Goal: Task Accomplishment & Management: Use online tool/utility

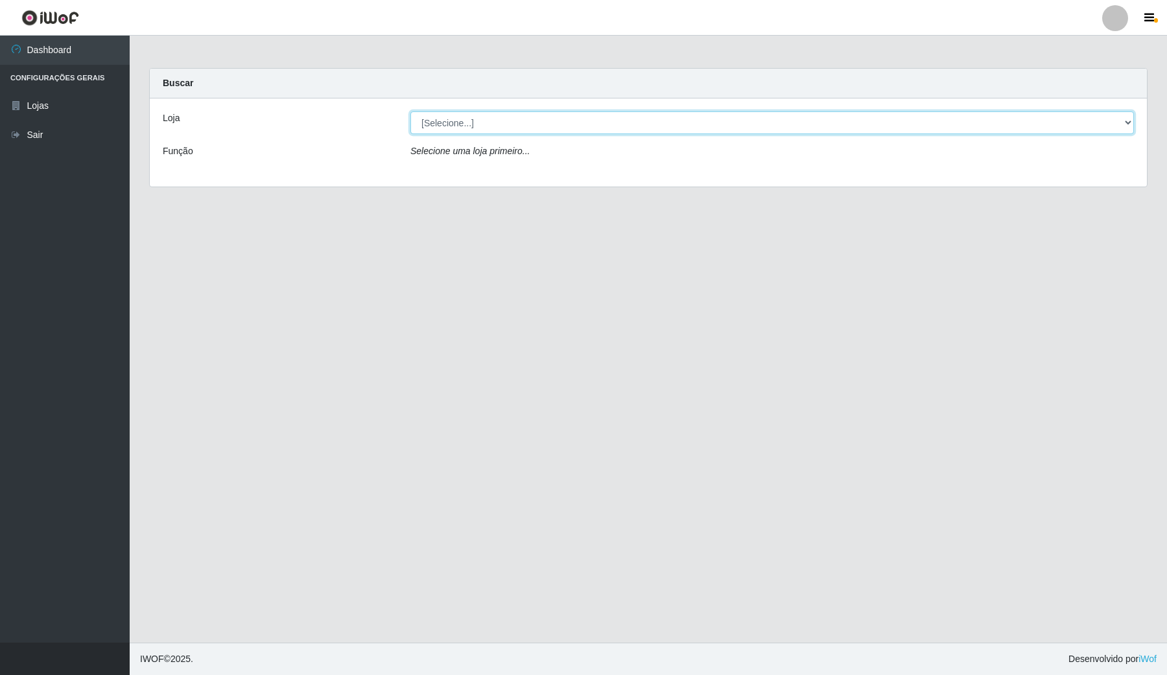
click at [600, 121] on select "[Selecione...] Rede Compras Supermercados - LOJA 4" at bounding box center [771, 122] width 723 height 23
select select "159"
click at [410, 111] on select "[Selecione...] Rede Compras Supermercados - LOJA 4" at bounding box center [771, 122] width 723 height 23
click at [631, 128] on select "[Selecione...] Rede Compras Supermercados - LOJA 4" at bounding box center [771, 122] width 723 height 23
click at [410, 111] on select "[Selecione...] Rede Compras Supermercados - LOJA 4" at bounding box center [771, 122] width 723 height 23
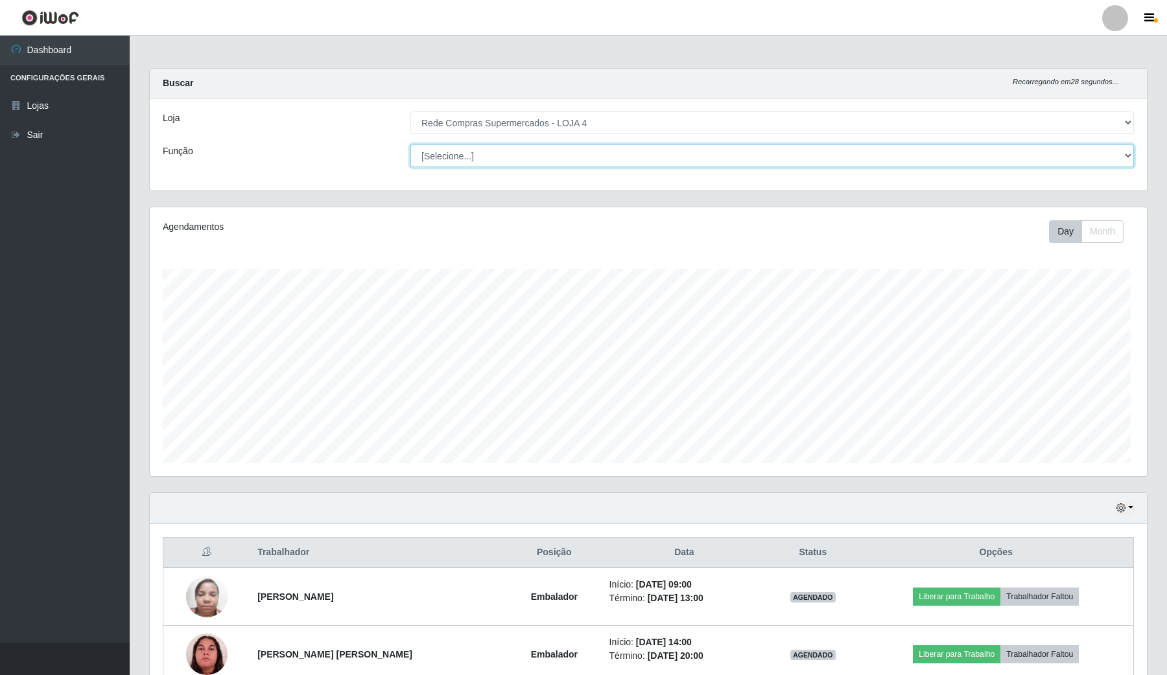
click at [565, 159] on select "[Selecione...] ASG ASG + ASG ++ Balconista Balconista + Balconista ++ Embalador…" at bounding box center [771, 156] width 723 height 23
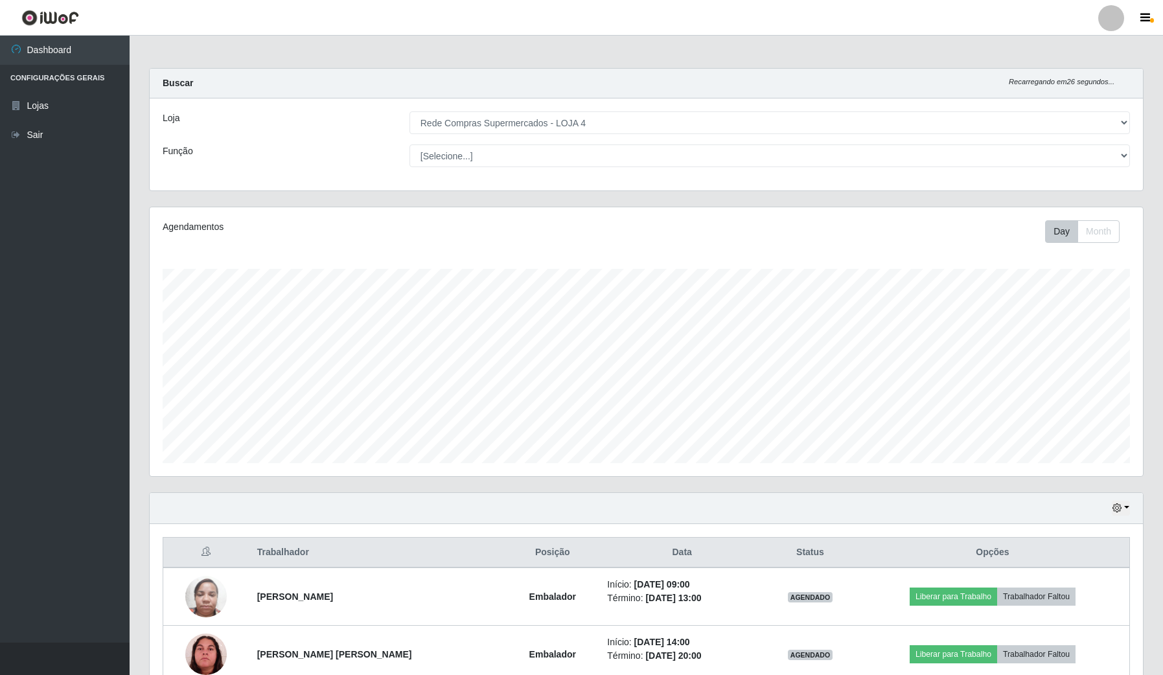
click at [322, 235] on div "Agendamentos" at bounding box center [359, 231] width 412 height 23
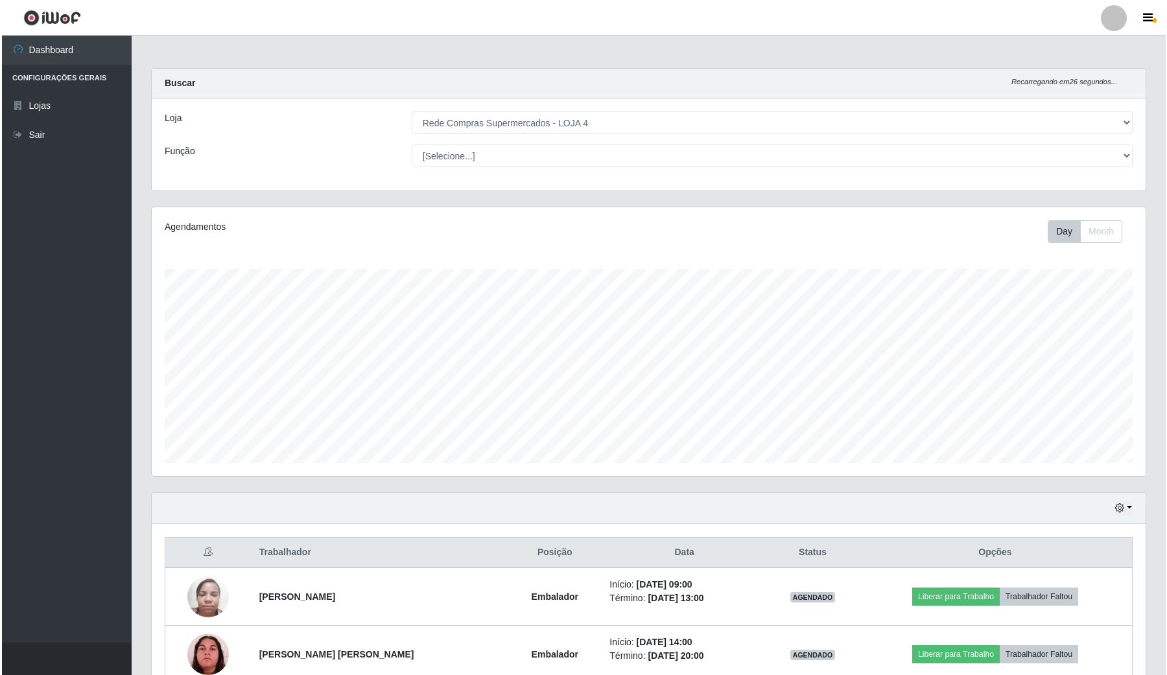
scroll to position [162, 0]
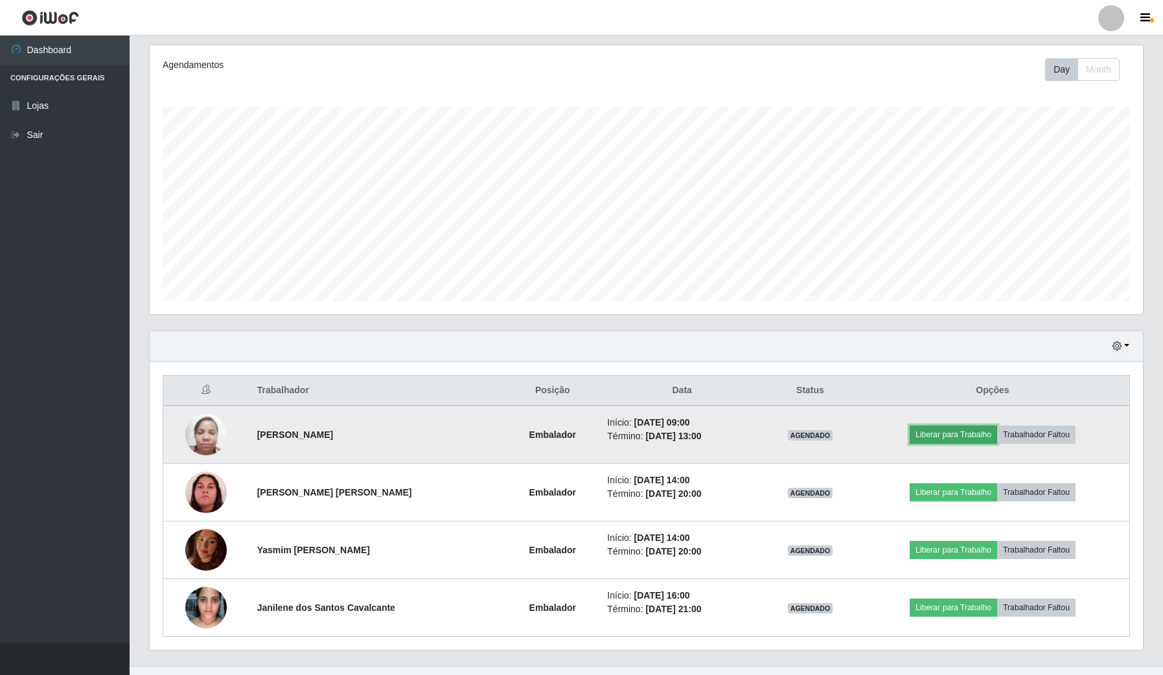
click at [952, 442] on button "Liberar para Trabalho" at bounding box center [954, 435] width 88 height 18
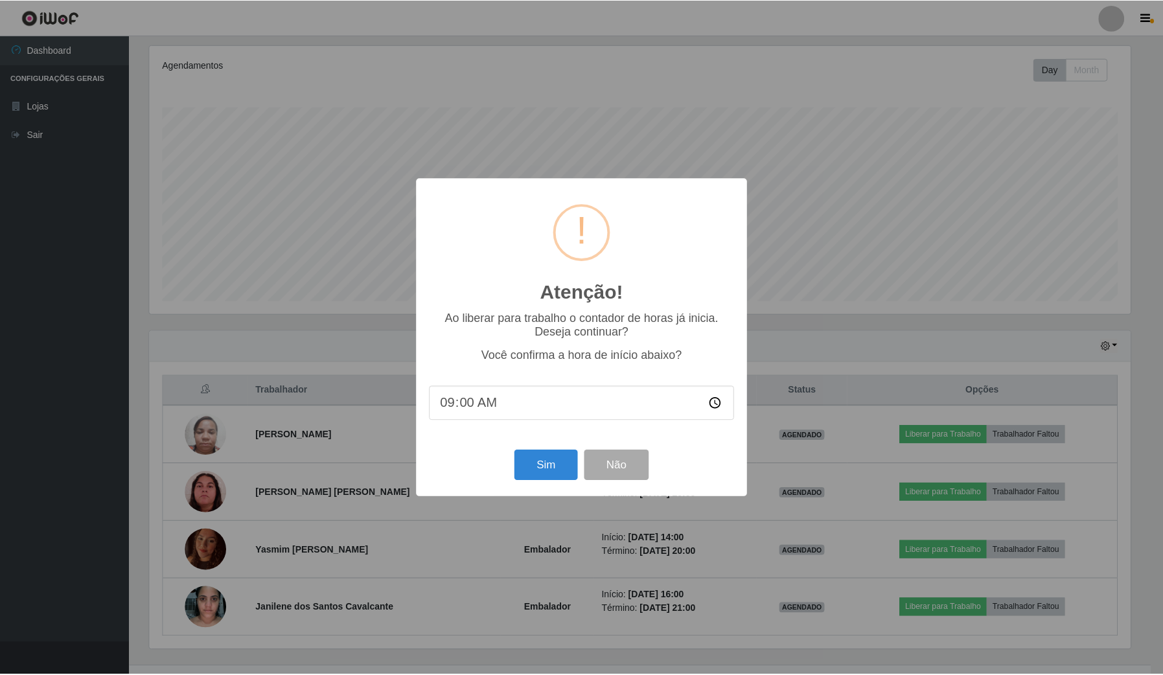
scroll to position [270, 984]
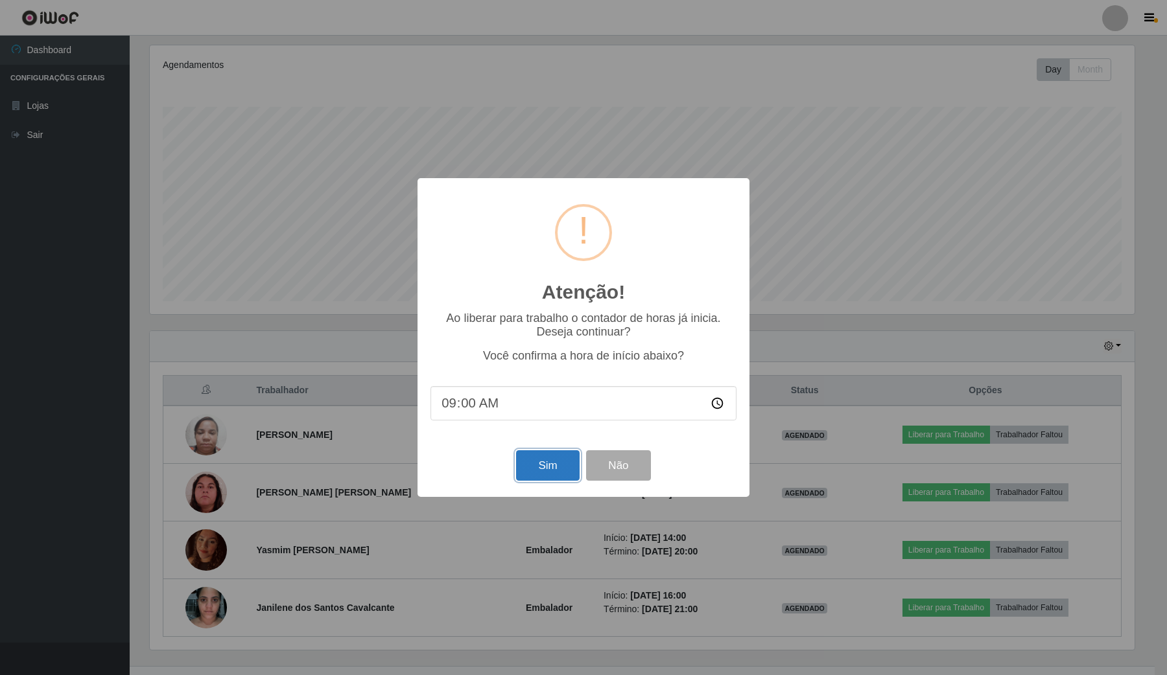
click at [544, 465] on button "Sim" at bounding box center [547, 465] width 63 height 30
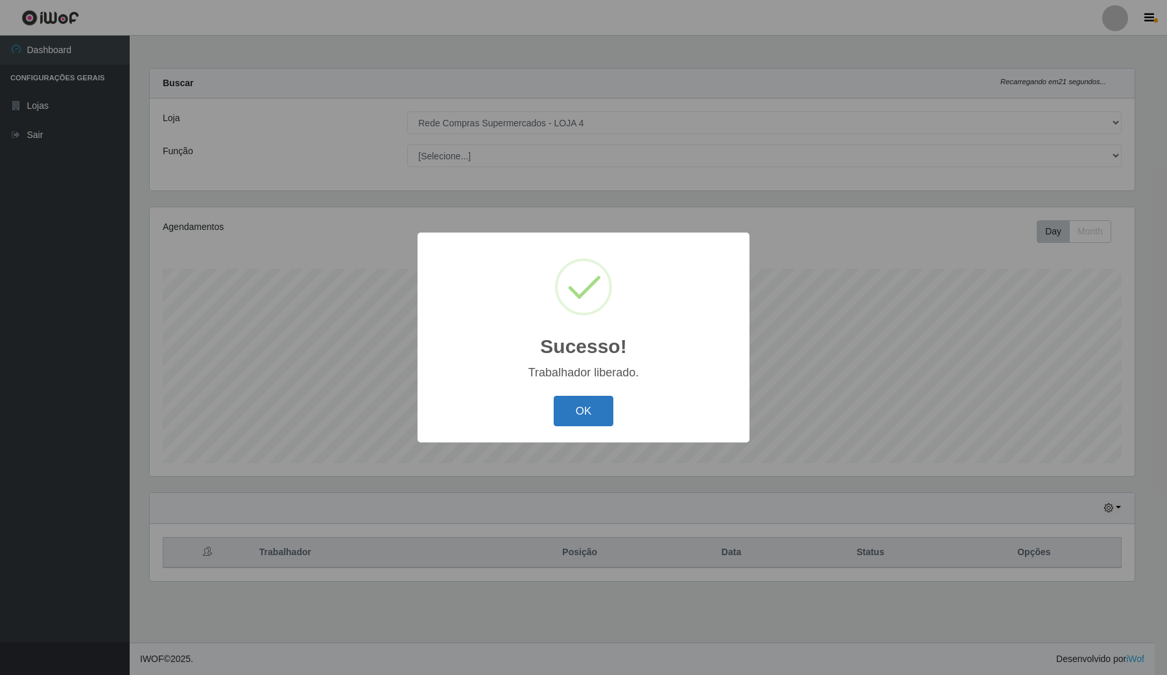
click at [572, 426] on button "OK" at bounding box center [584, 411] width 60 height 30
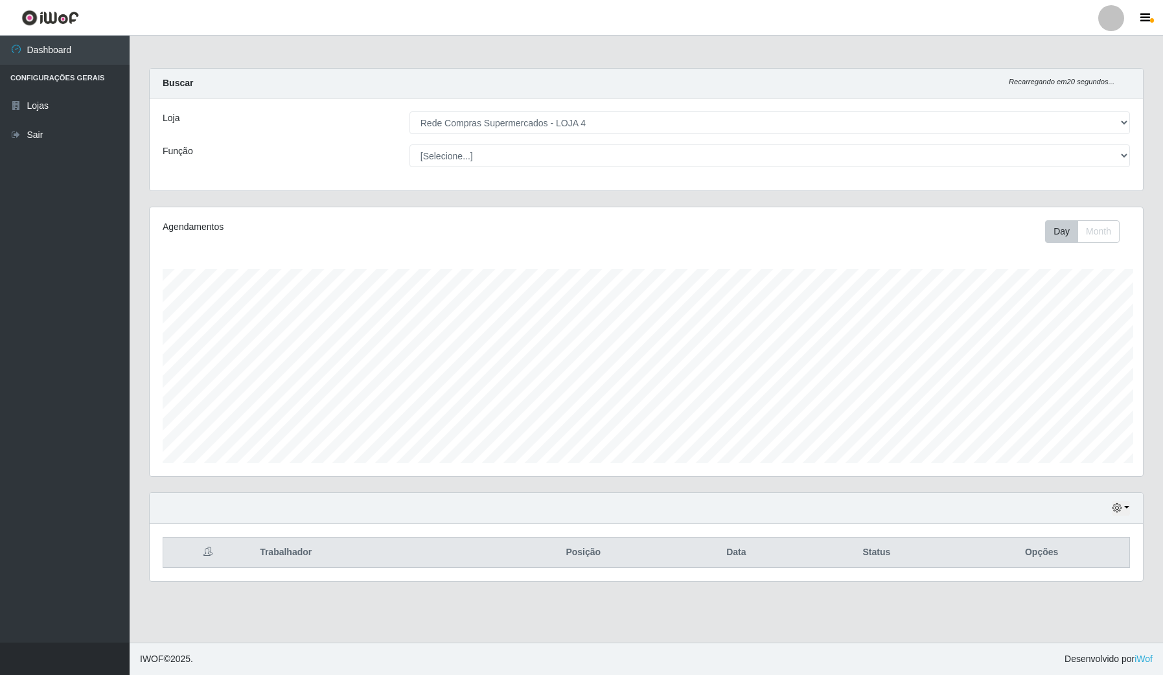
scroll to position [647899, 647175]
